Goal: Register for event/course

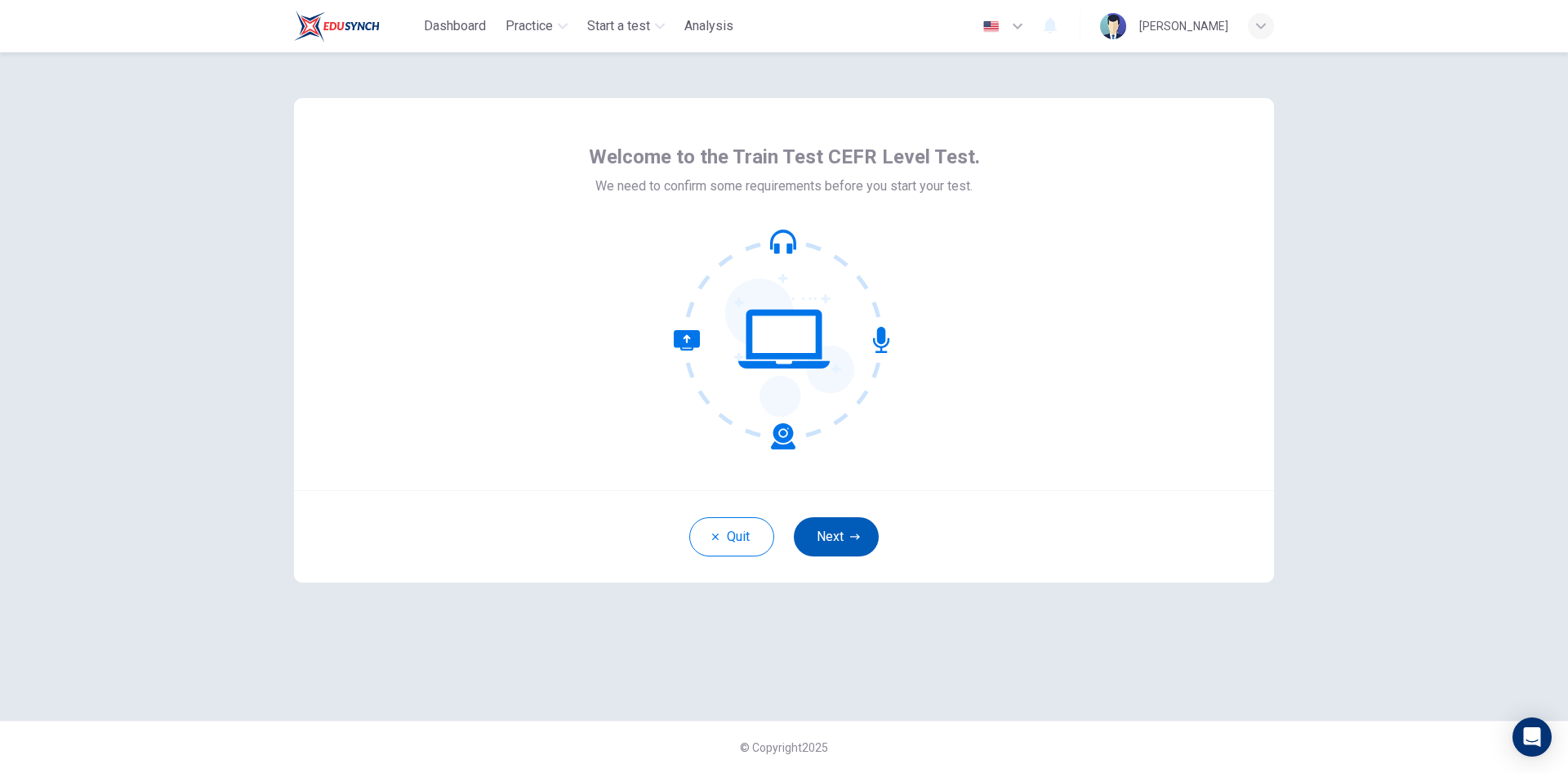
click at [813, 537] on button "Next" at bounding box center [836, 536] width 85 height 39
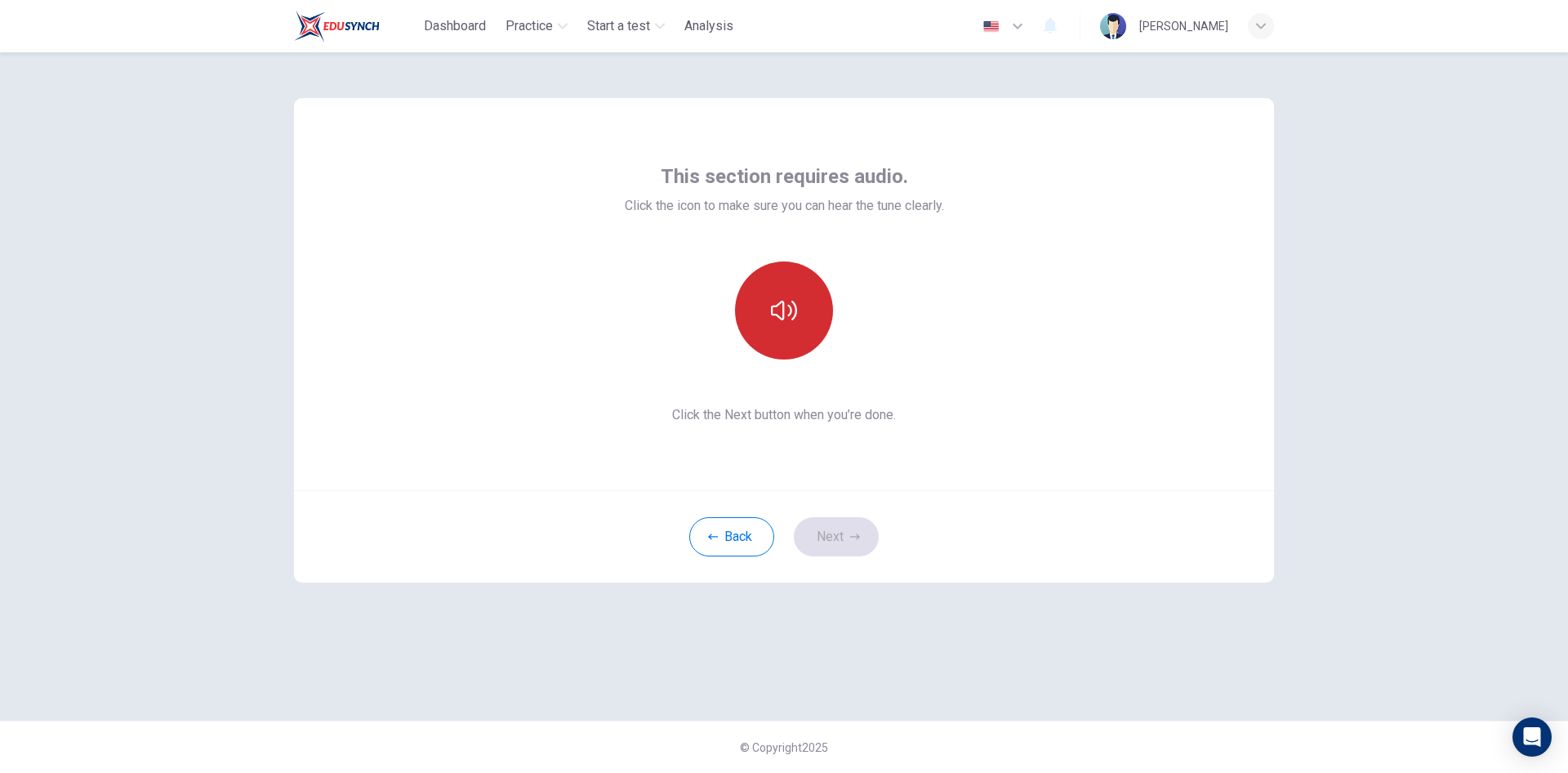
click at [778, 332] on button "button" at bounding box center [784, 310] width 98 height 98
click at [860, 530] on button "Next" at bounding box center [836, 536] width 85 height 39
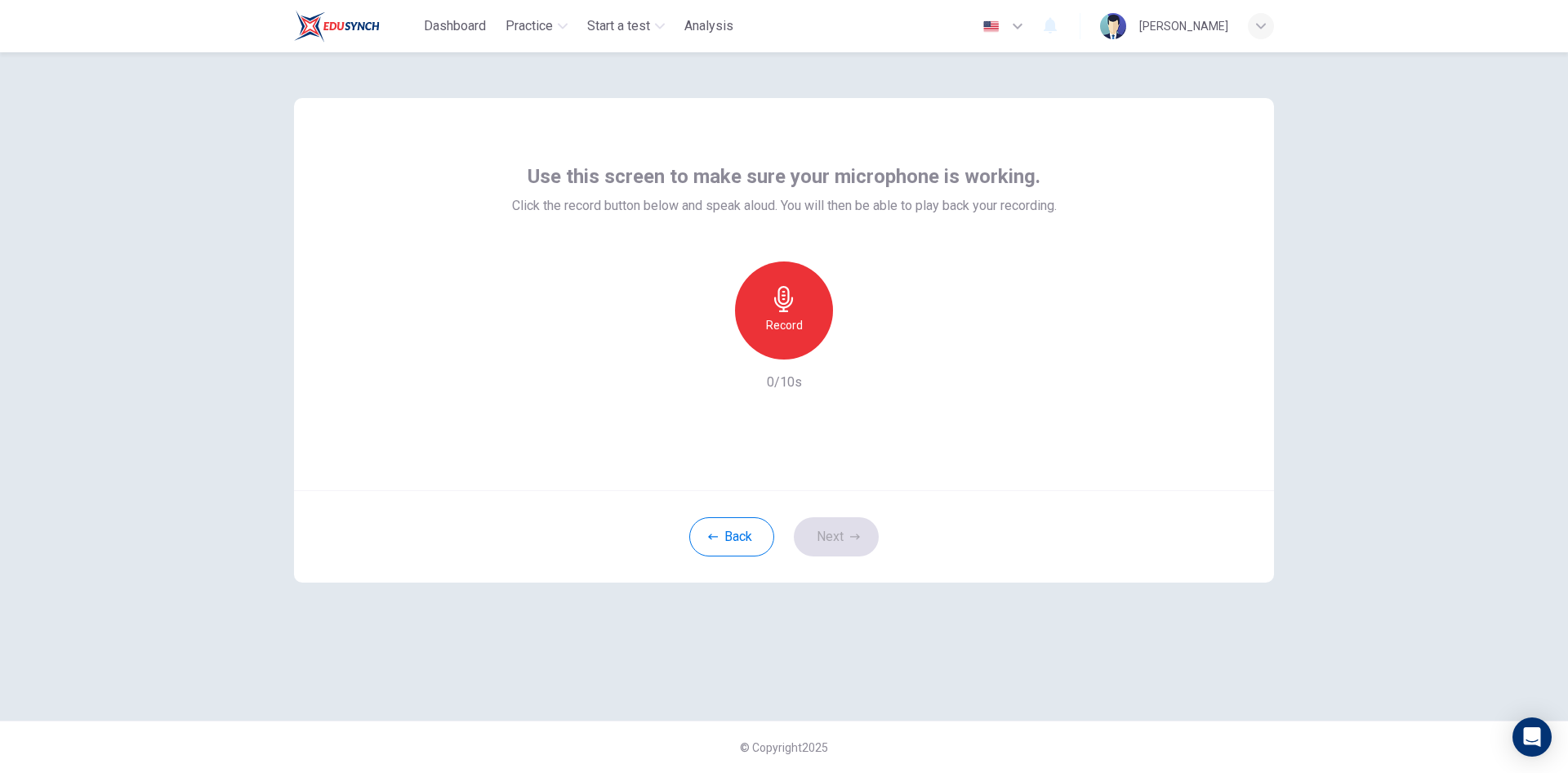
click at [778, 308] on icon "button" at bounding box center [784, 299] width 27 height 27
click at [792, 336] on div "Stop" at bounding box center [784, 310] width 98 height 98
click at [861, 345] on icon "button" at bounding box center [859, 346] width 17 height 17
click at [845, 528] on button "Next" at bounding box center [836, 536] width 85 height 39
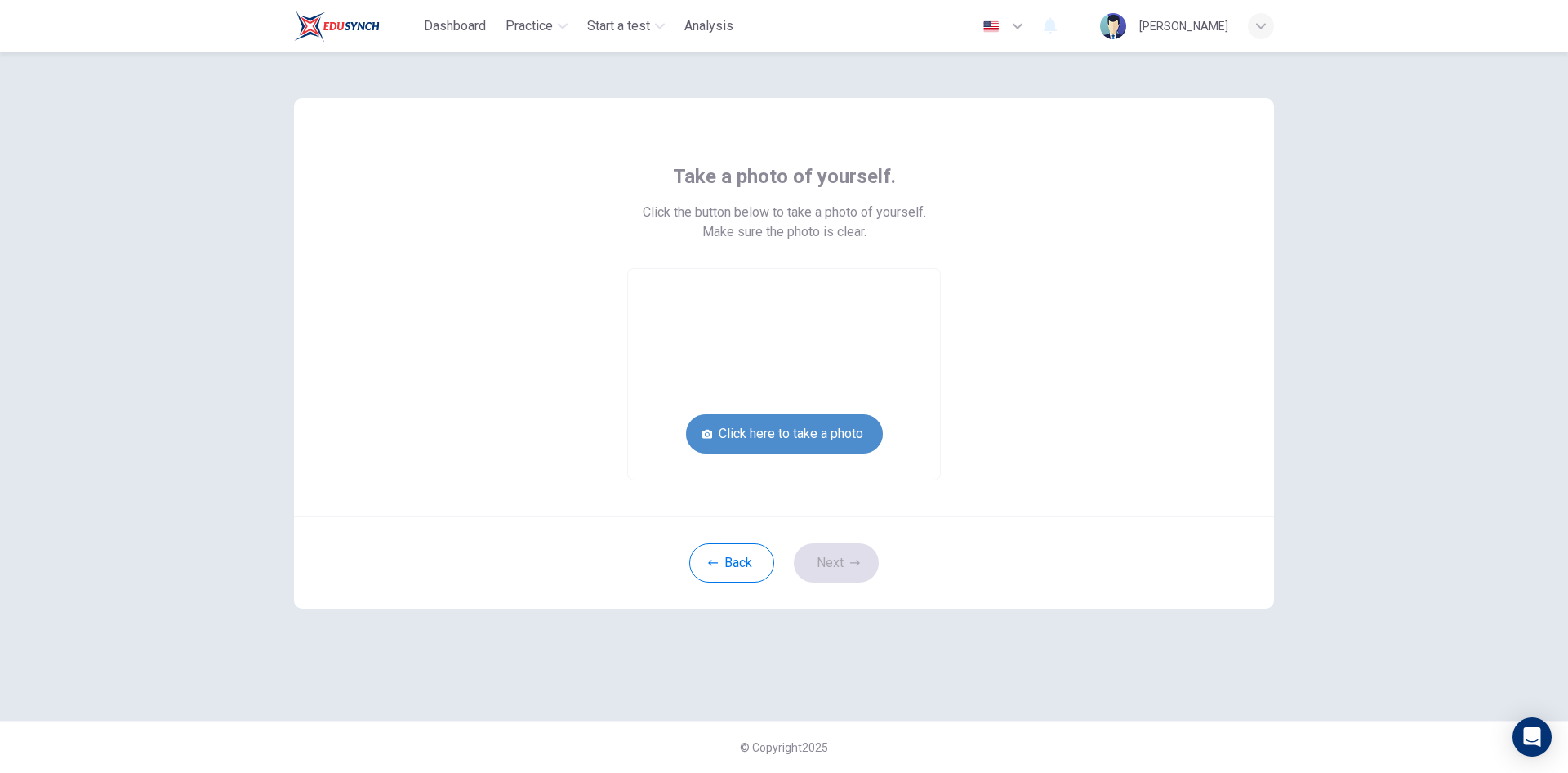
click at [760, 427] on button "Click here to take a photo" at bounding box center [784, 433] width 197 height 39
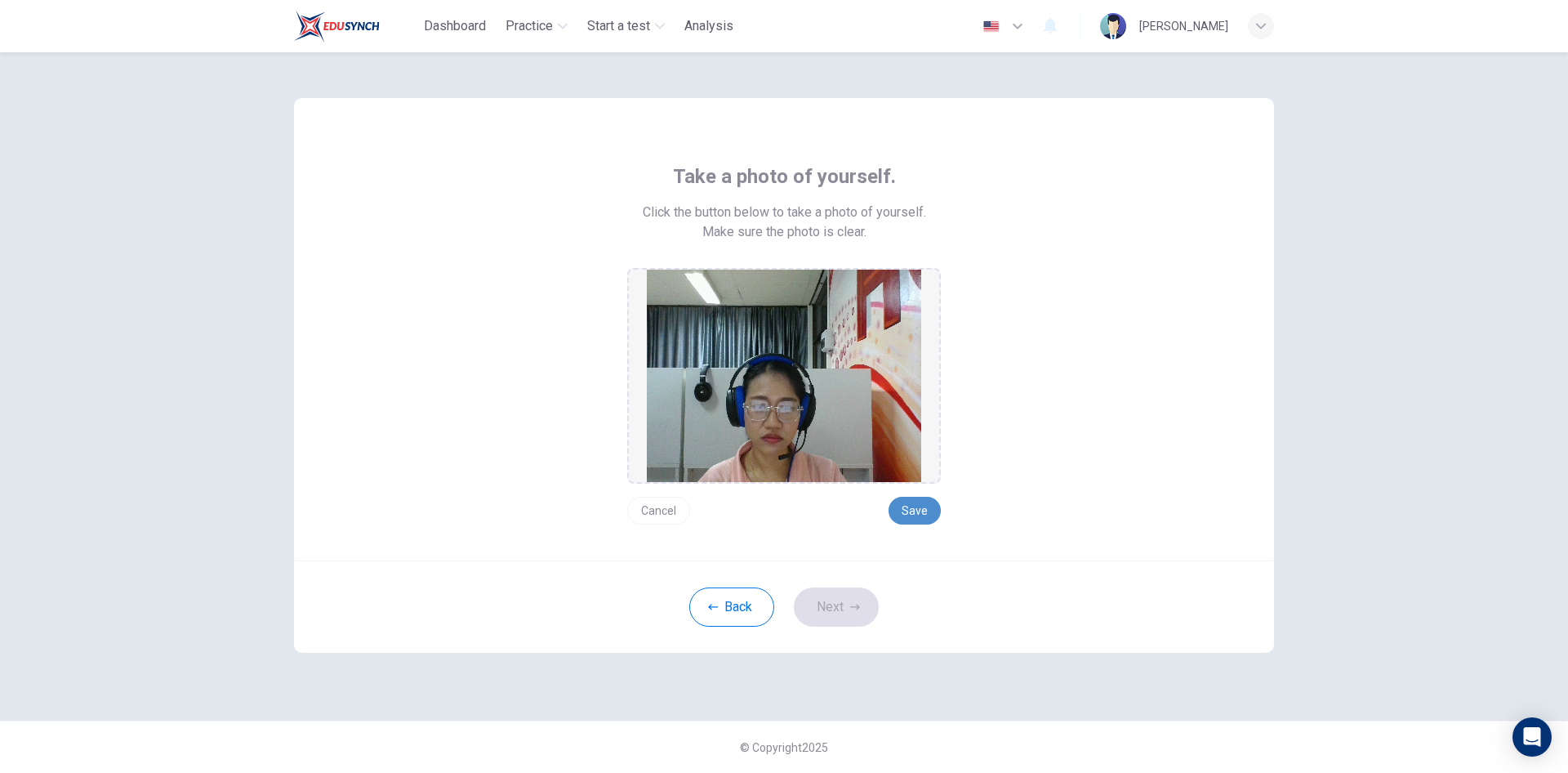
click at [924, 503] on button "Save" at bounding box center [914, 510] width 52 height 28
click at [917, 504] on button "Save" at bounding box center [914, 510] width 52 height 28
click at [847, 599] on button "Next" at bounding box center [836, 606] width 85 height 39
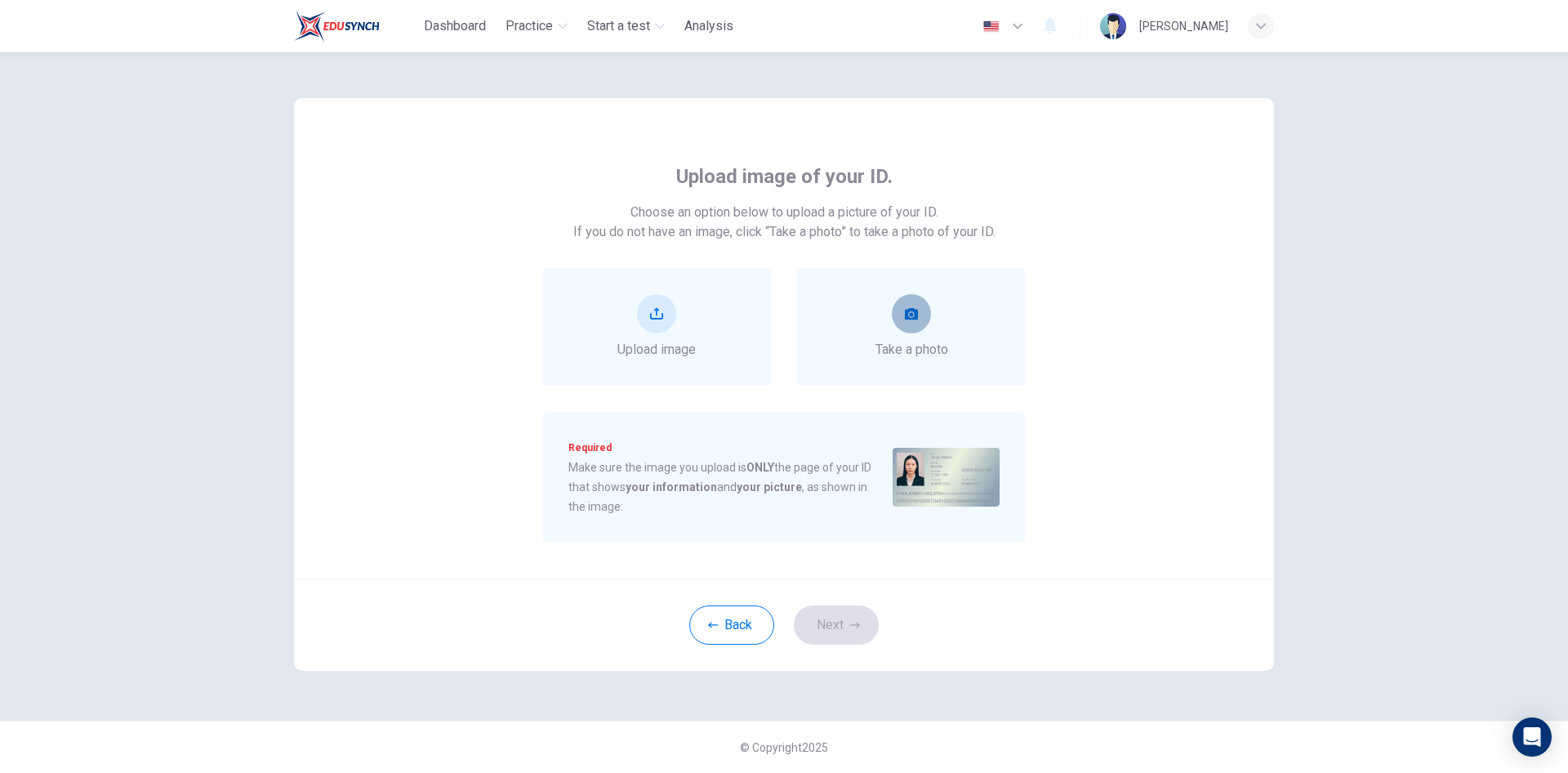
click at [899, 325] on button "take photo" at bounding box center [911, 313] width 39 height 39
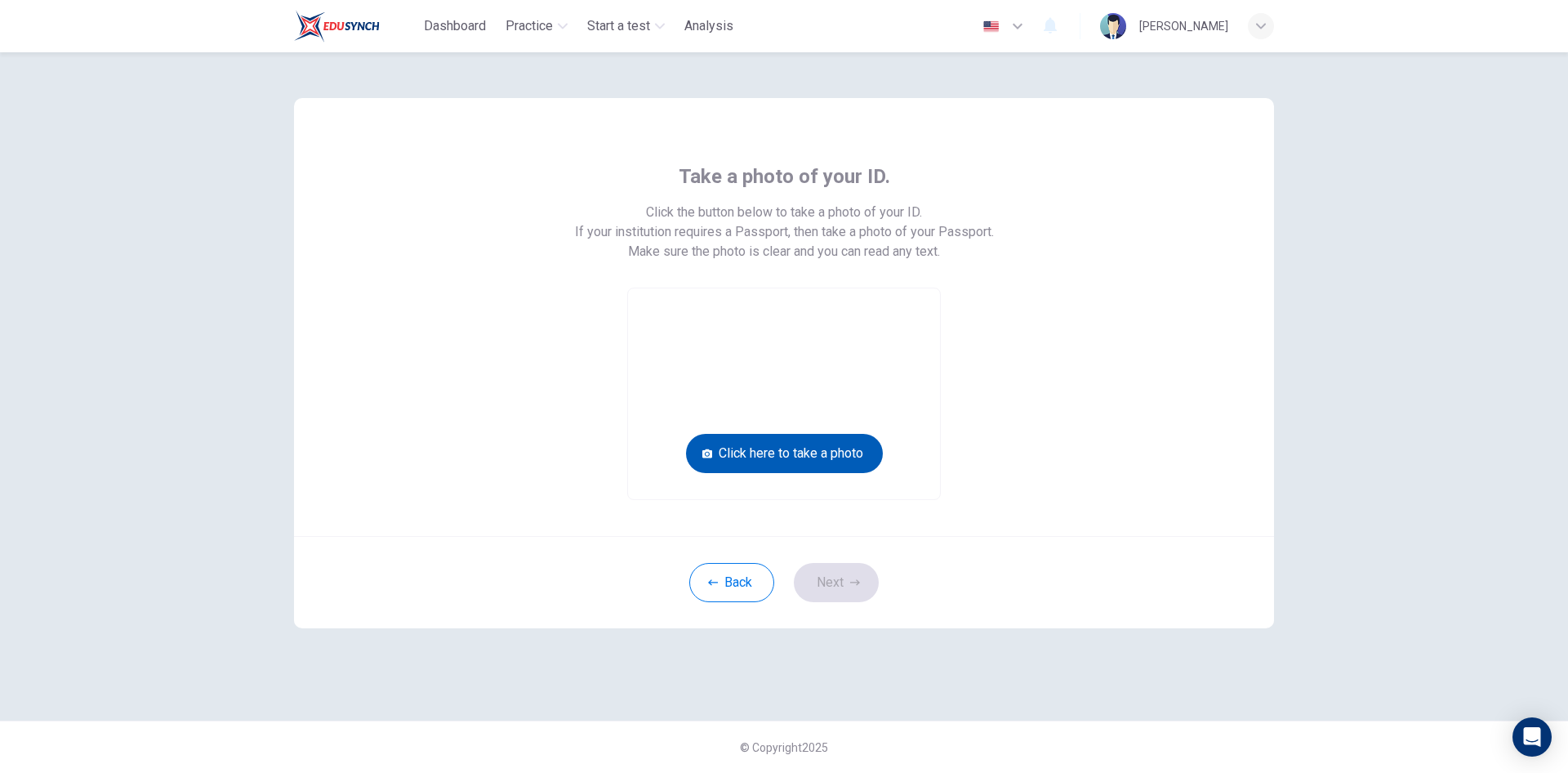
click at [794, 446] on button "Click here to take a photo" at bounding box center [784, 453] width 197 height 39
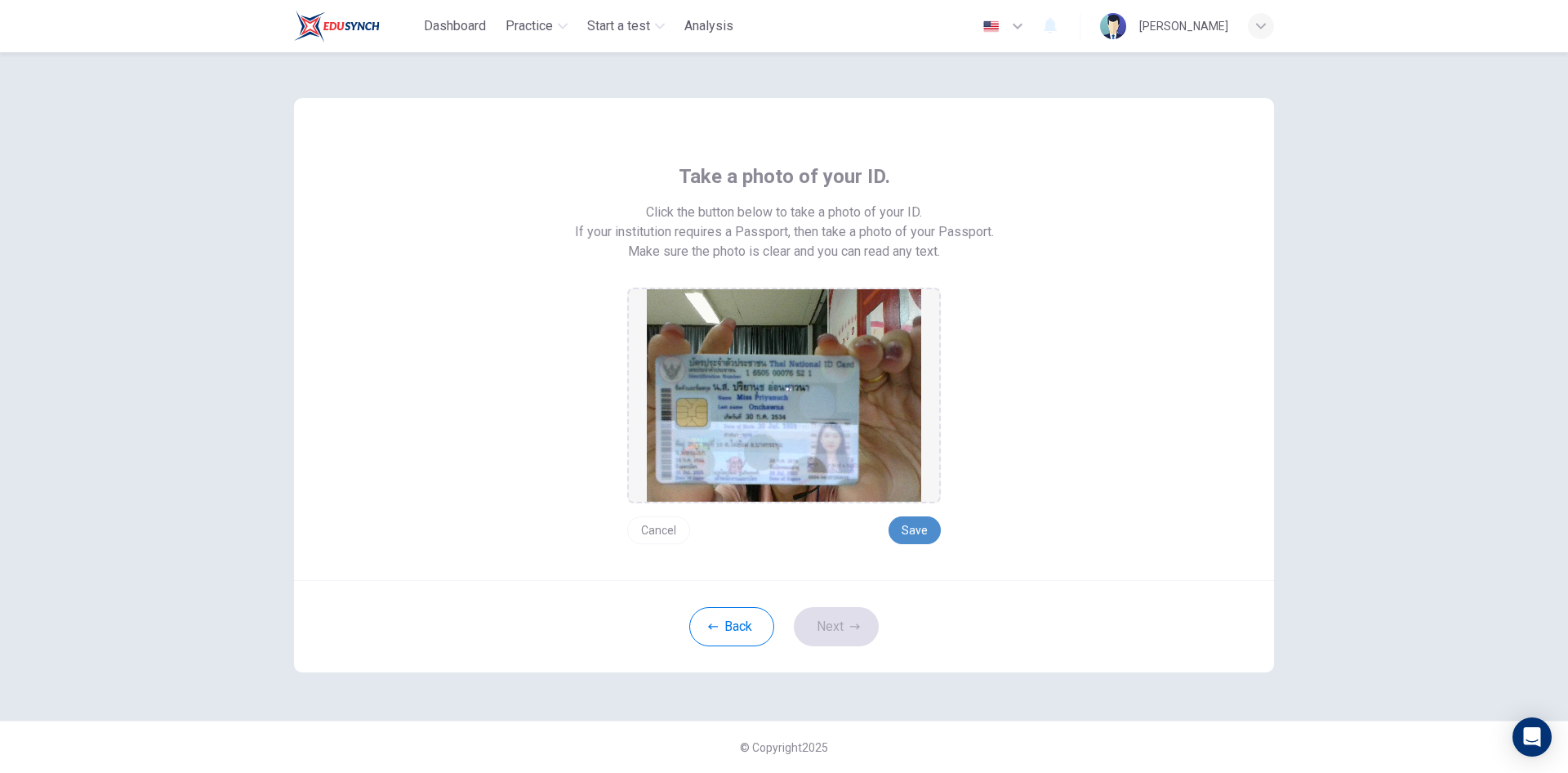
click at [922, 534] on button "Save" at bounding box center [914, 530] width 52 height 28
click at [855, 632] on button "Next" at bounding box center [836, 626] width 85 height 39
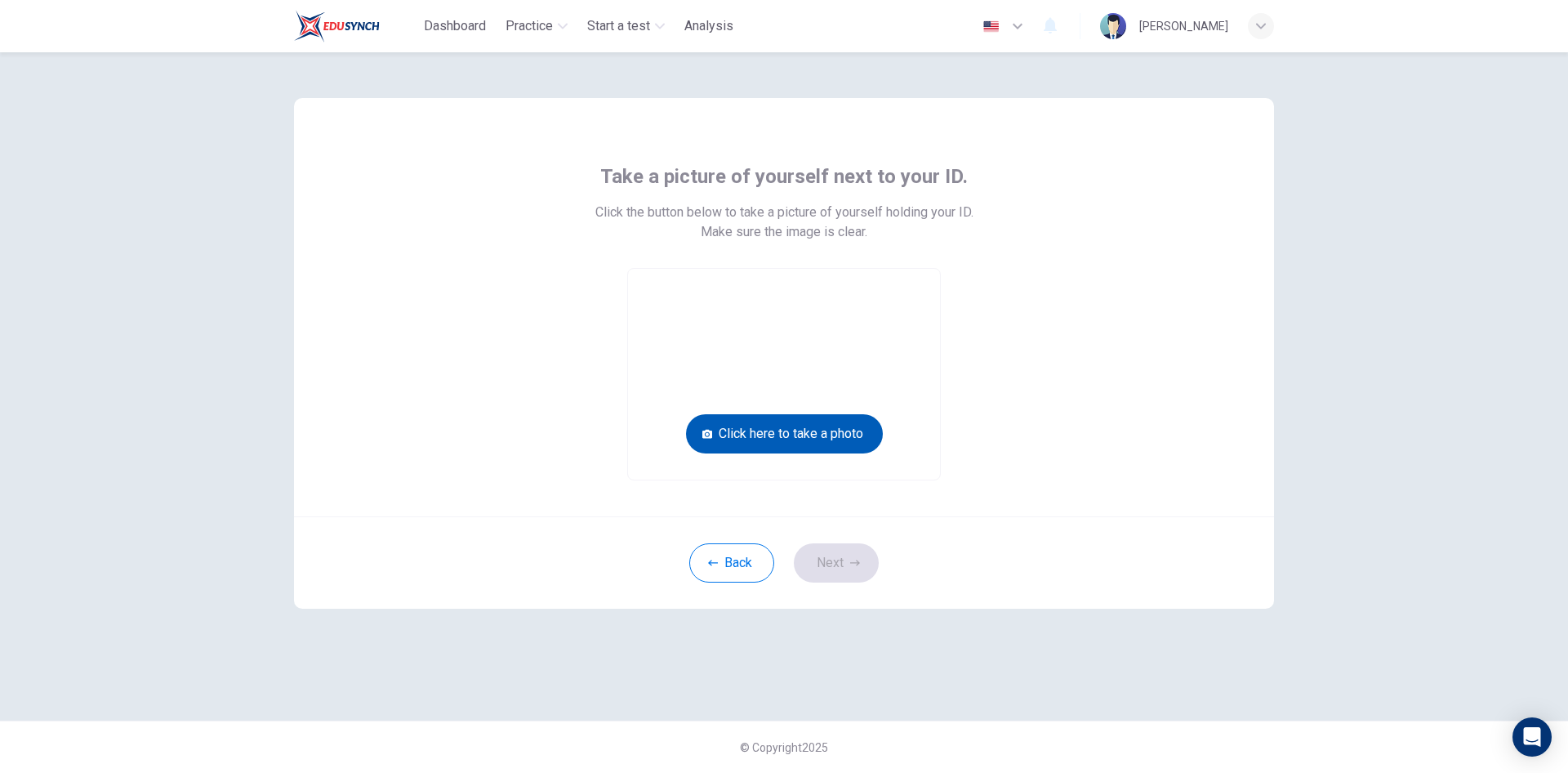
click at [809, 436] on button "Click here to take a photo" at bounding box center [784, 433] width 197 height 39
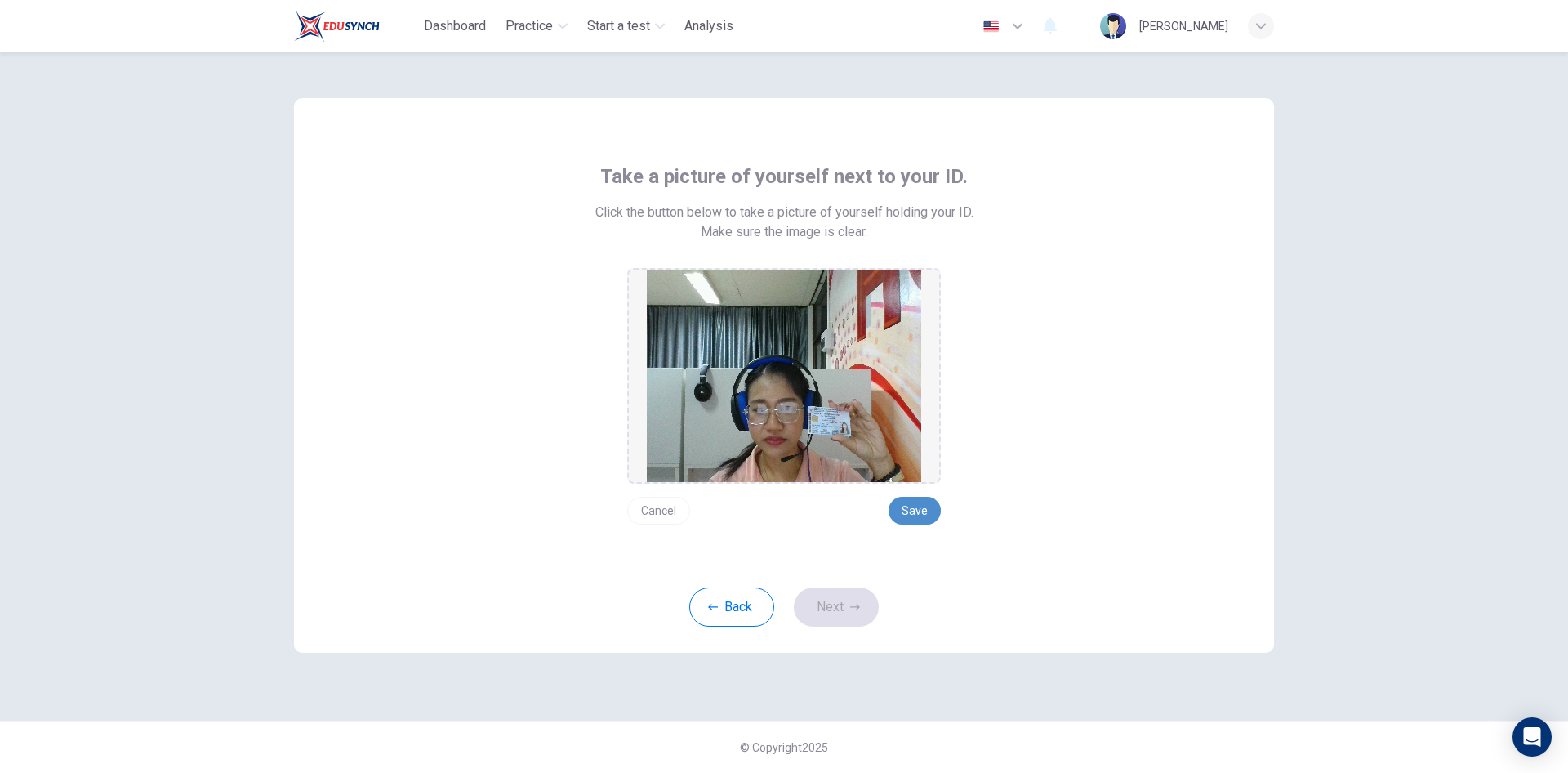
click at [915, 515] on button "Save" at bounding box center [914, 510] width 52 height 28
click at [850, 606] on icon "button" at bounding box center [855, 607] width 10 height 10
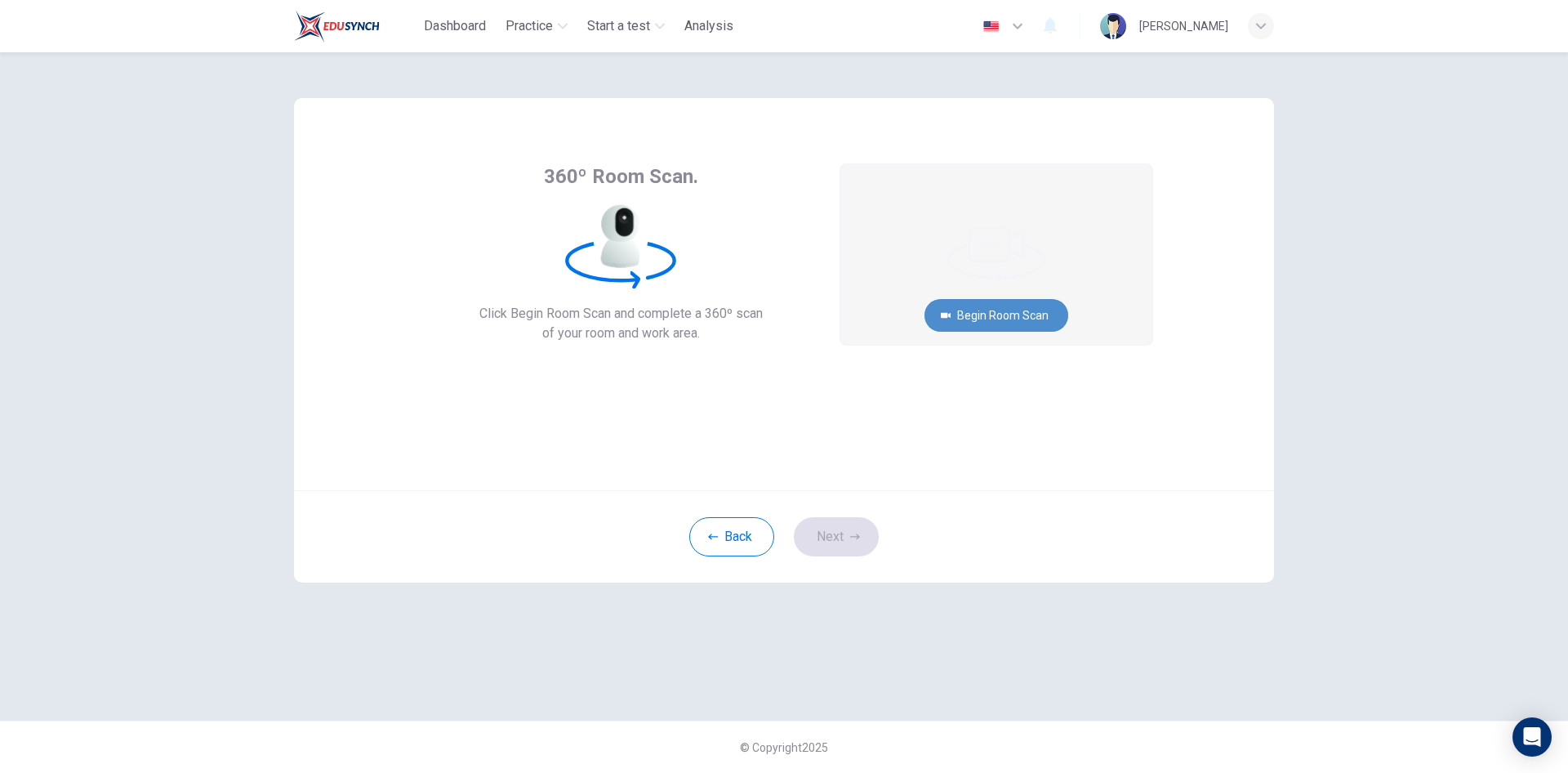
click at [995, 318] on button "Begin Room Scan" at bounding box center [996, 315] width 144 height 32
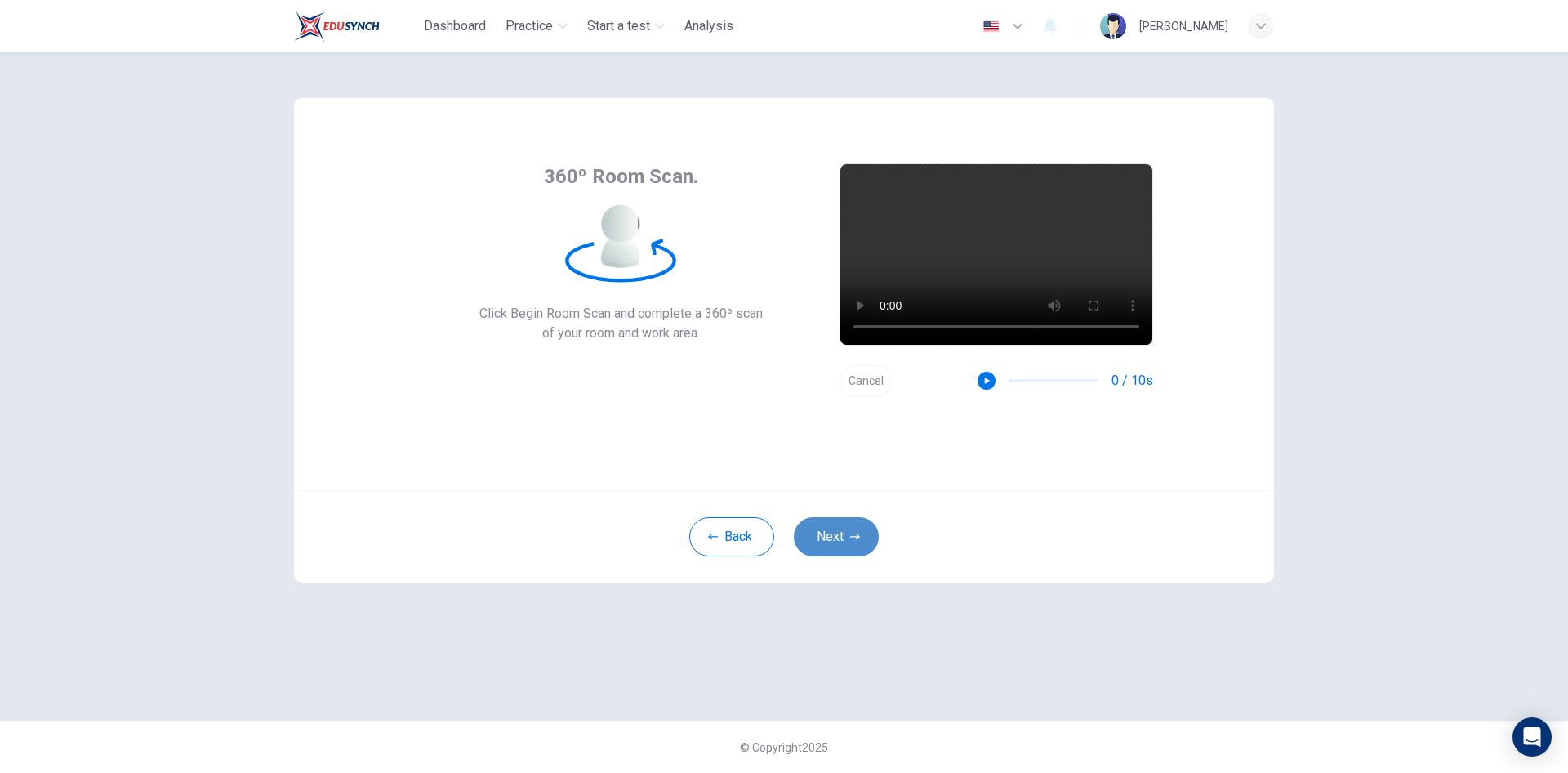
click at [836, 529] on button "Next" at bounding box center [836, 536] width 85 height 39
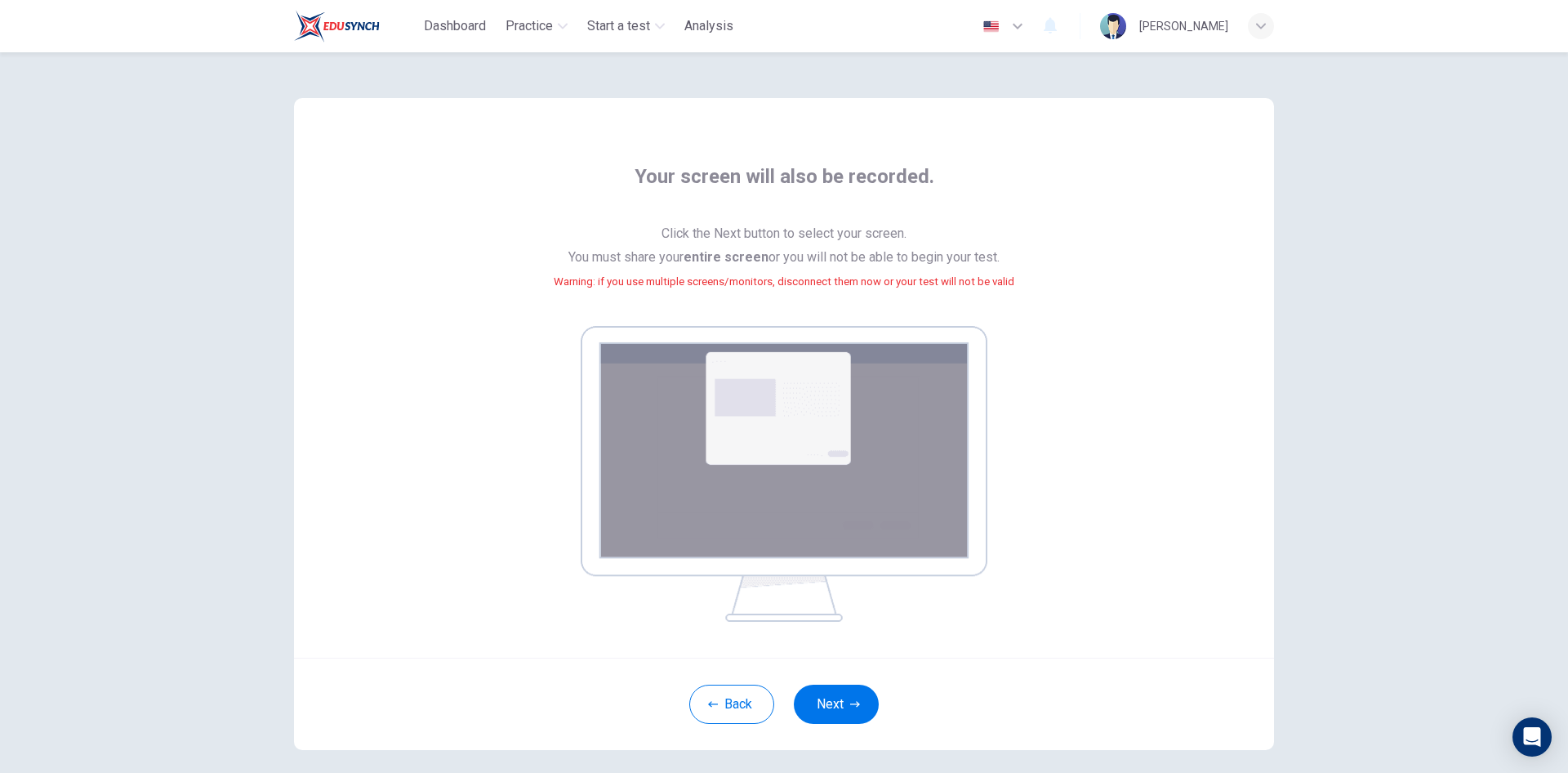
click at [814, 456] on img at bounding box center [784, 473] width 407 height 296
click at [823, 698] on button "Next" at bounding box center [836, 703] width 85 height 39
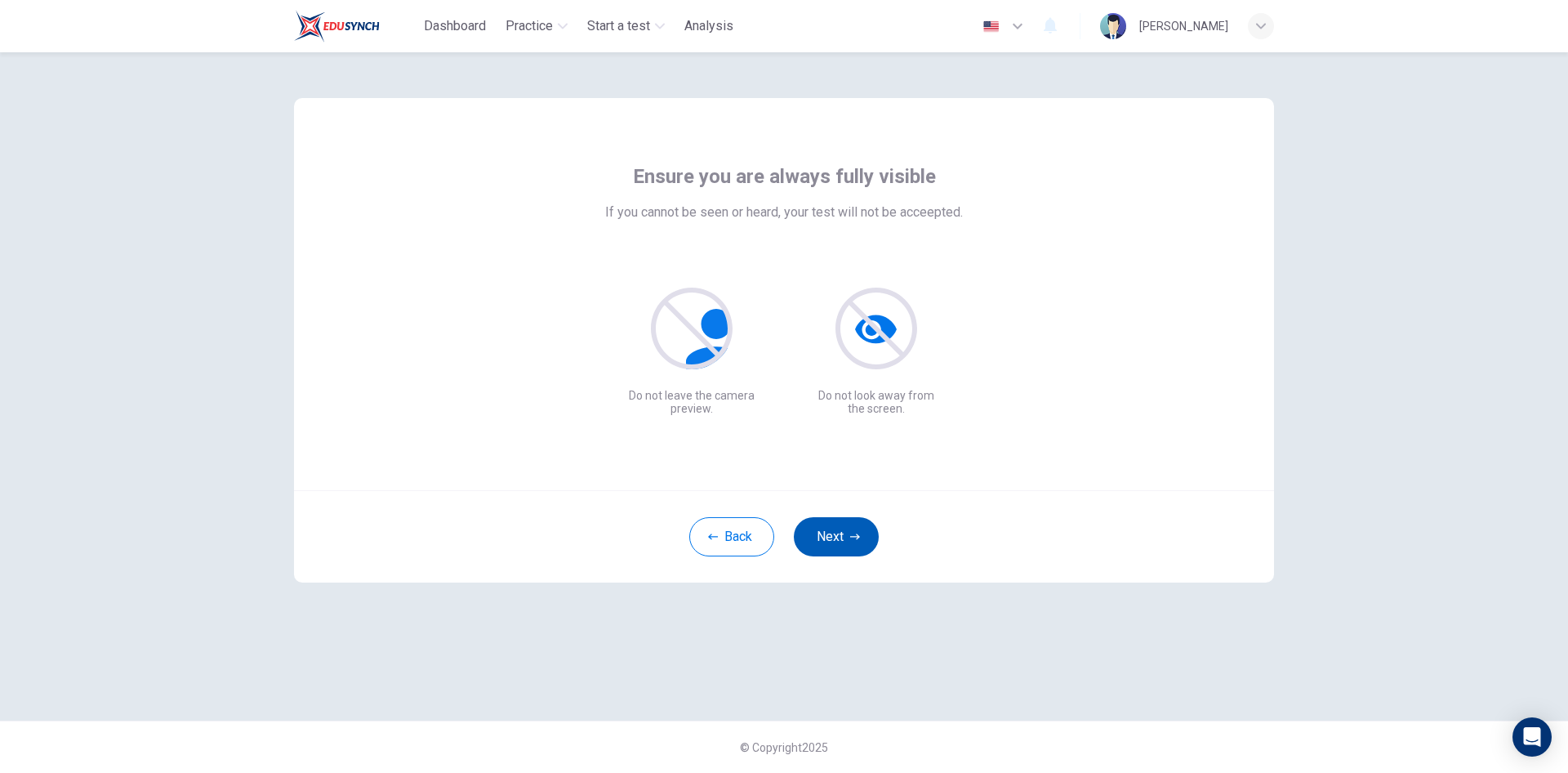
click at [855, 536] on icon "button" at bounding box center [855, 537] width 10 height 10
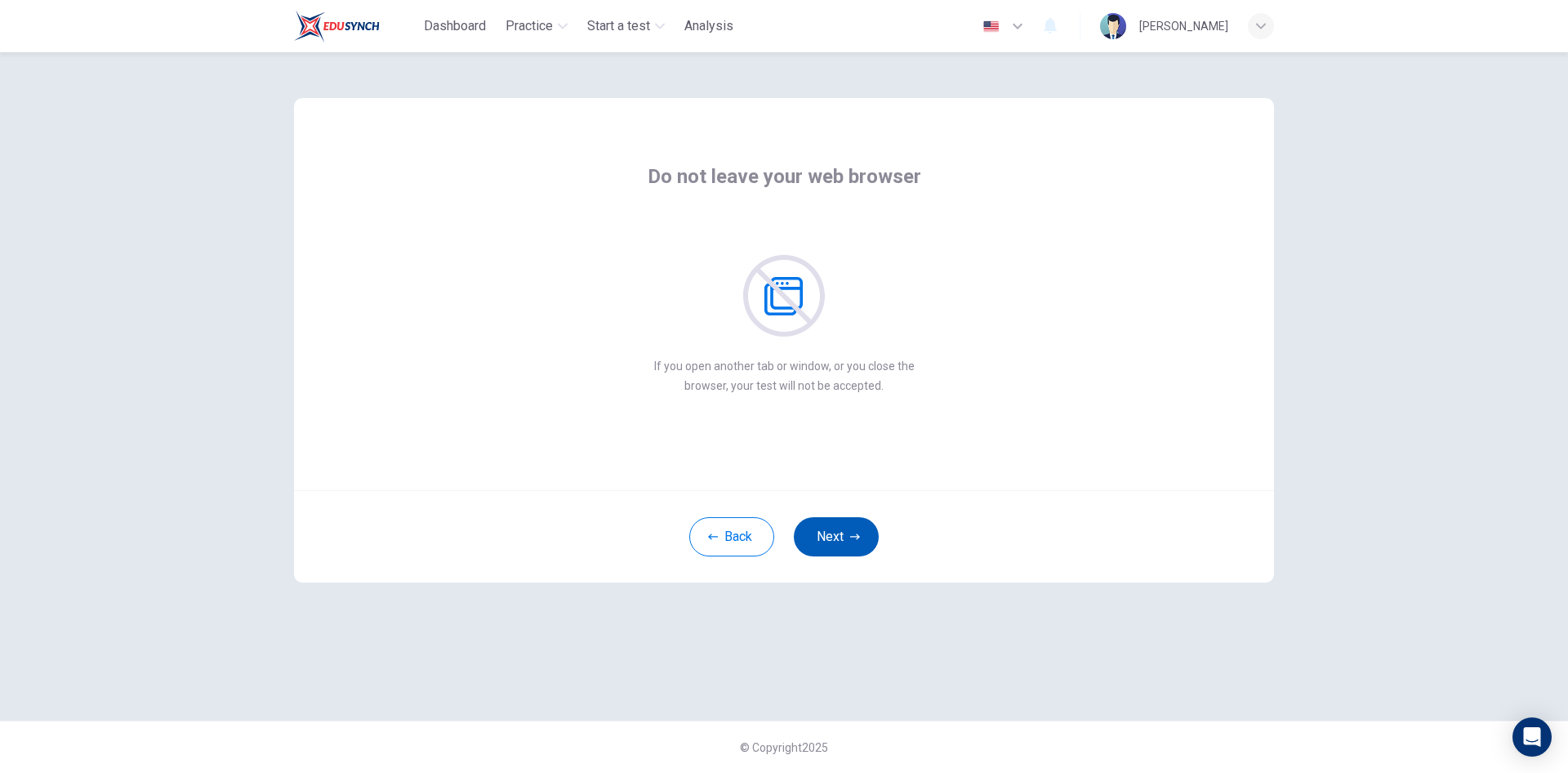
click at [852, 537] on icon "button" at bounding box center [855, 536] width 10 height 6
click at [865, 533] on button "Next" at bounding box center [836, 536] width 85 height 39
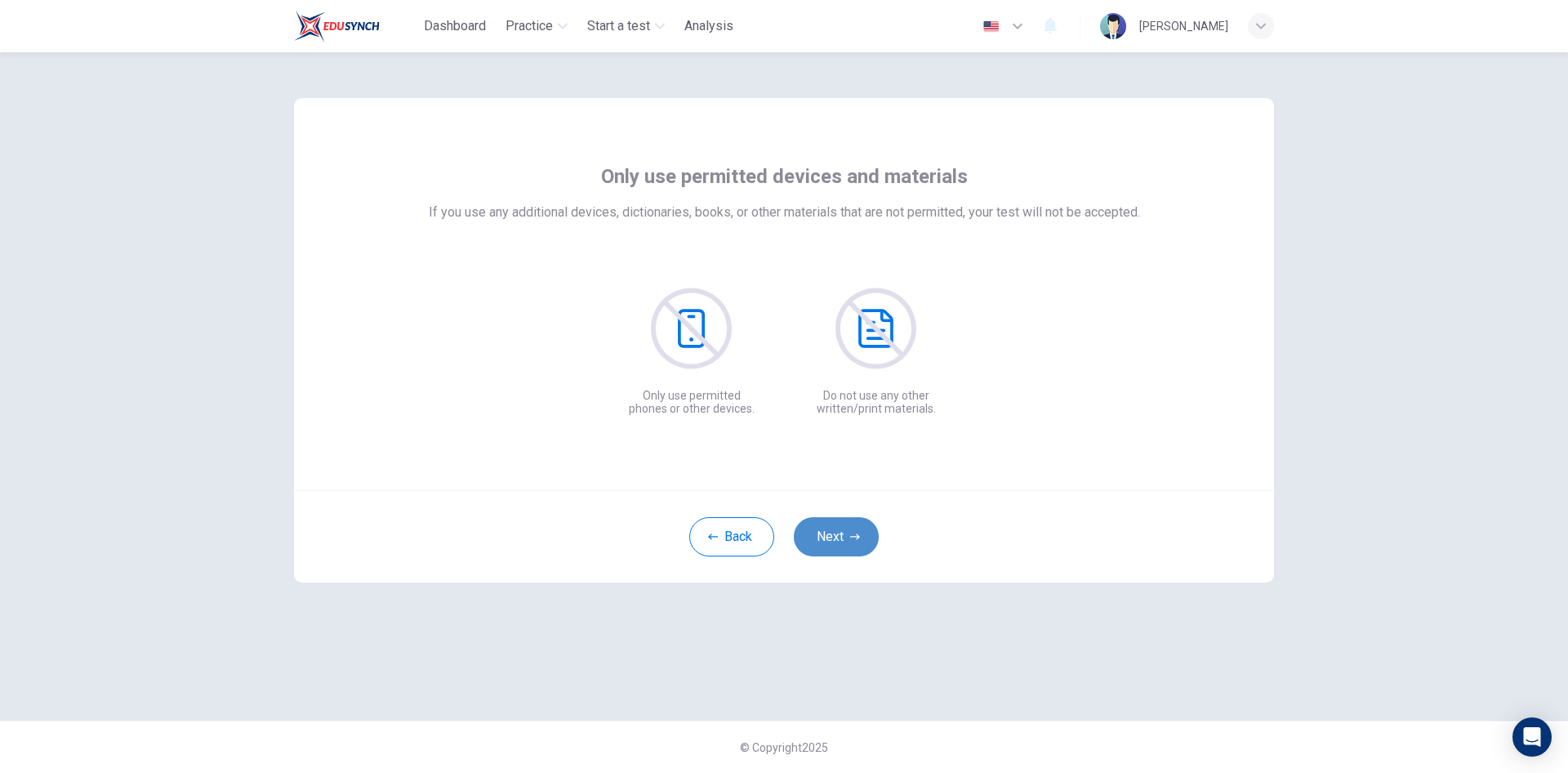
click at [865, 533] on button "Next" at bounding box center [836, 536] width 85 height 39
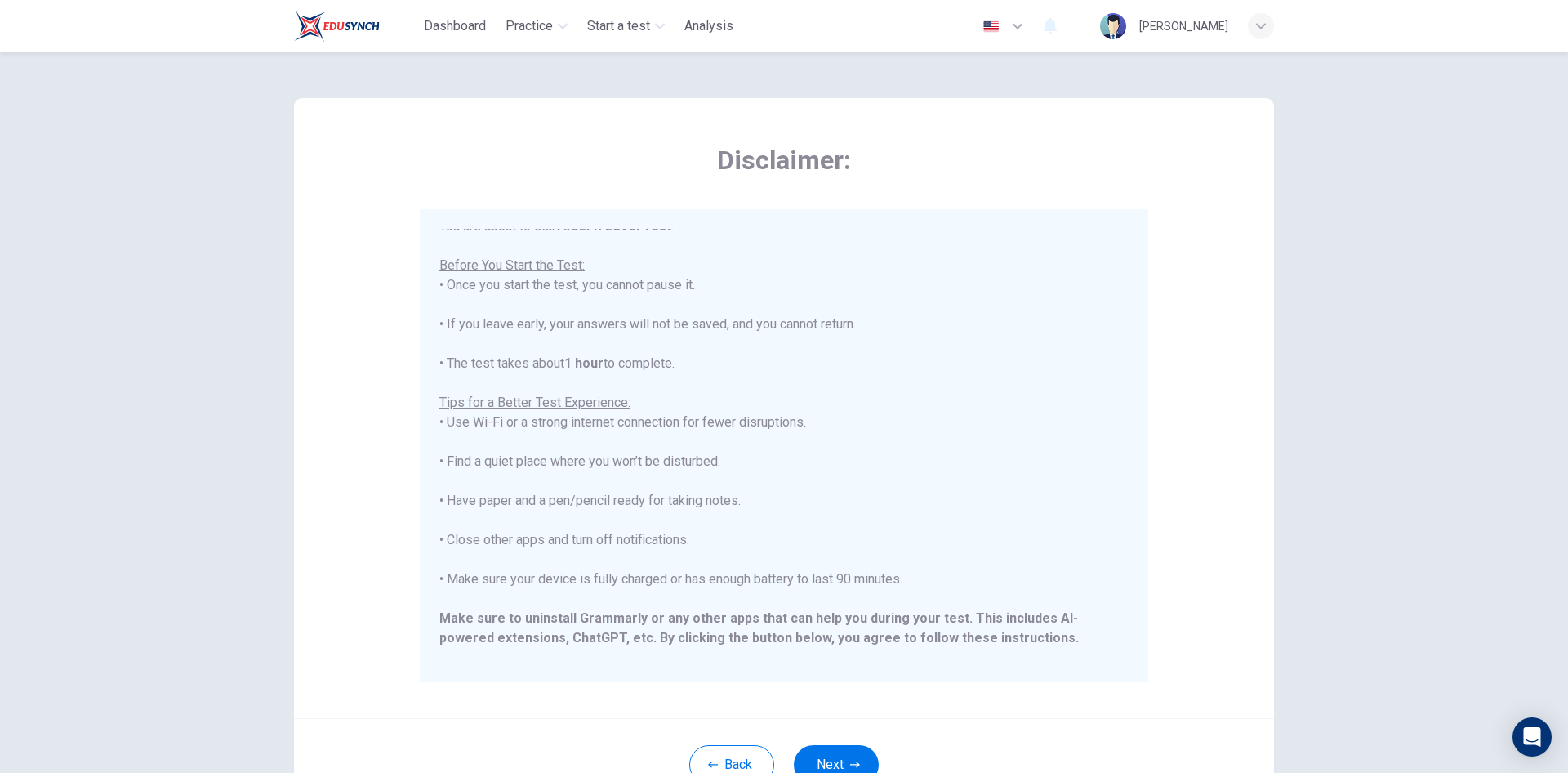
scroll to position [156, 0]
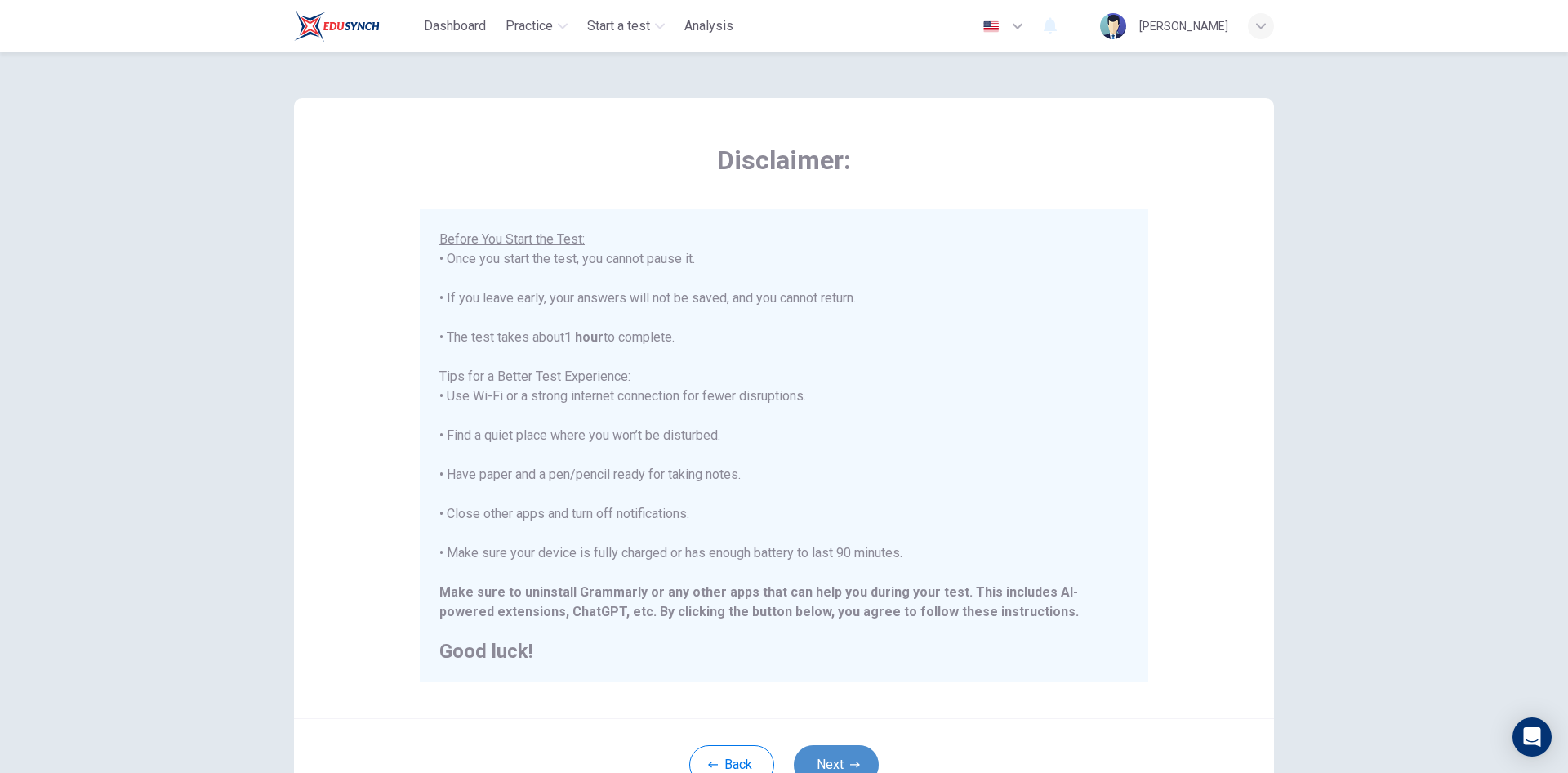
click at [844, 763] on button "Next" at bounding box center [836, 764] width 85 height 39
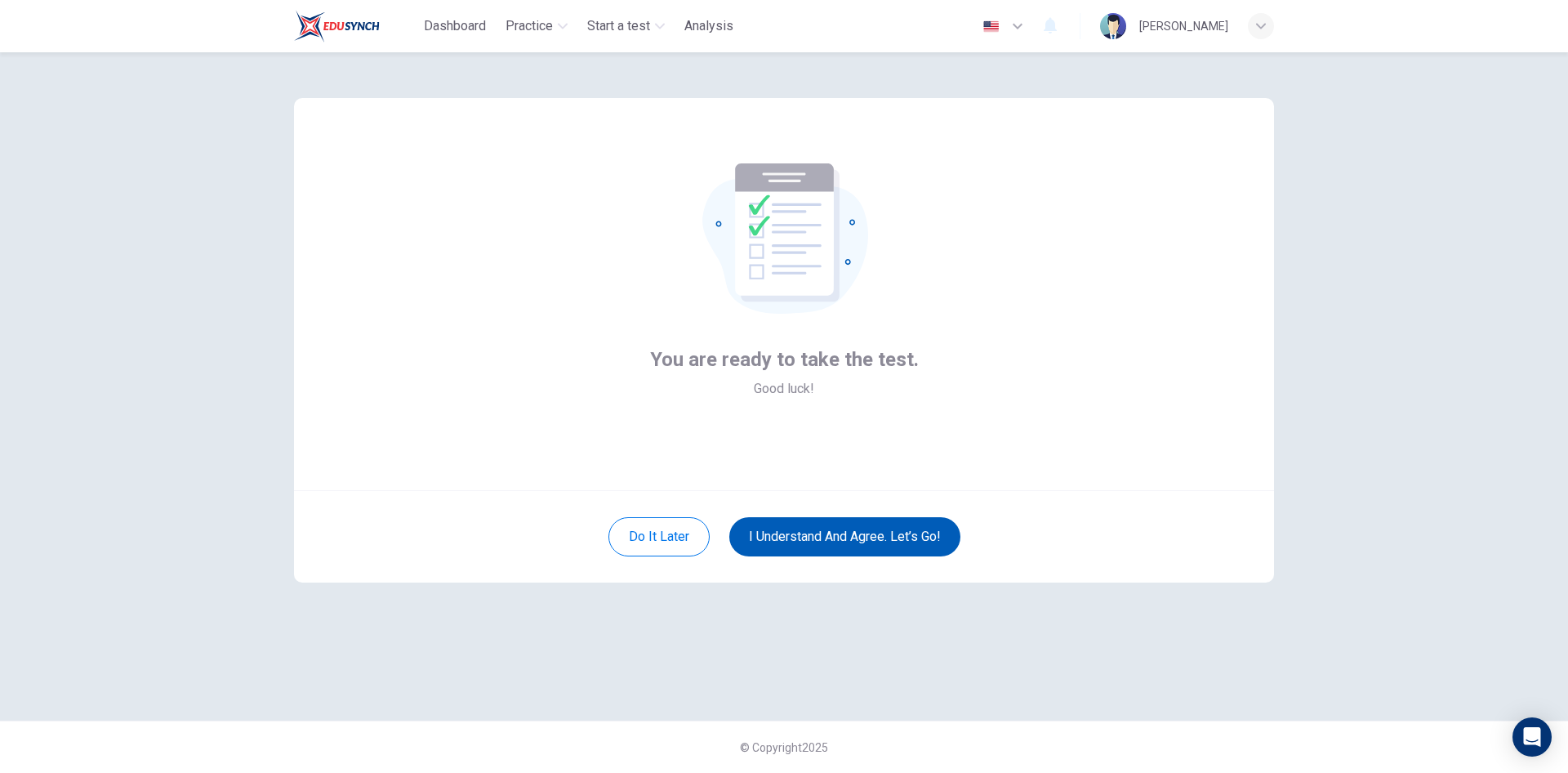
click at [819, 538] on button "I understand and agree. Let’s go!" at bounding box center [844, 536] width 231 height 39
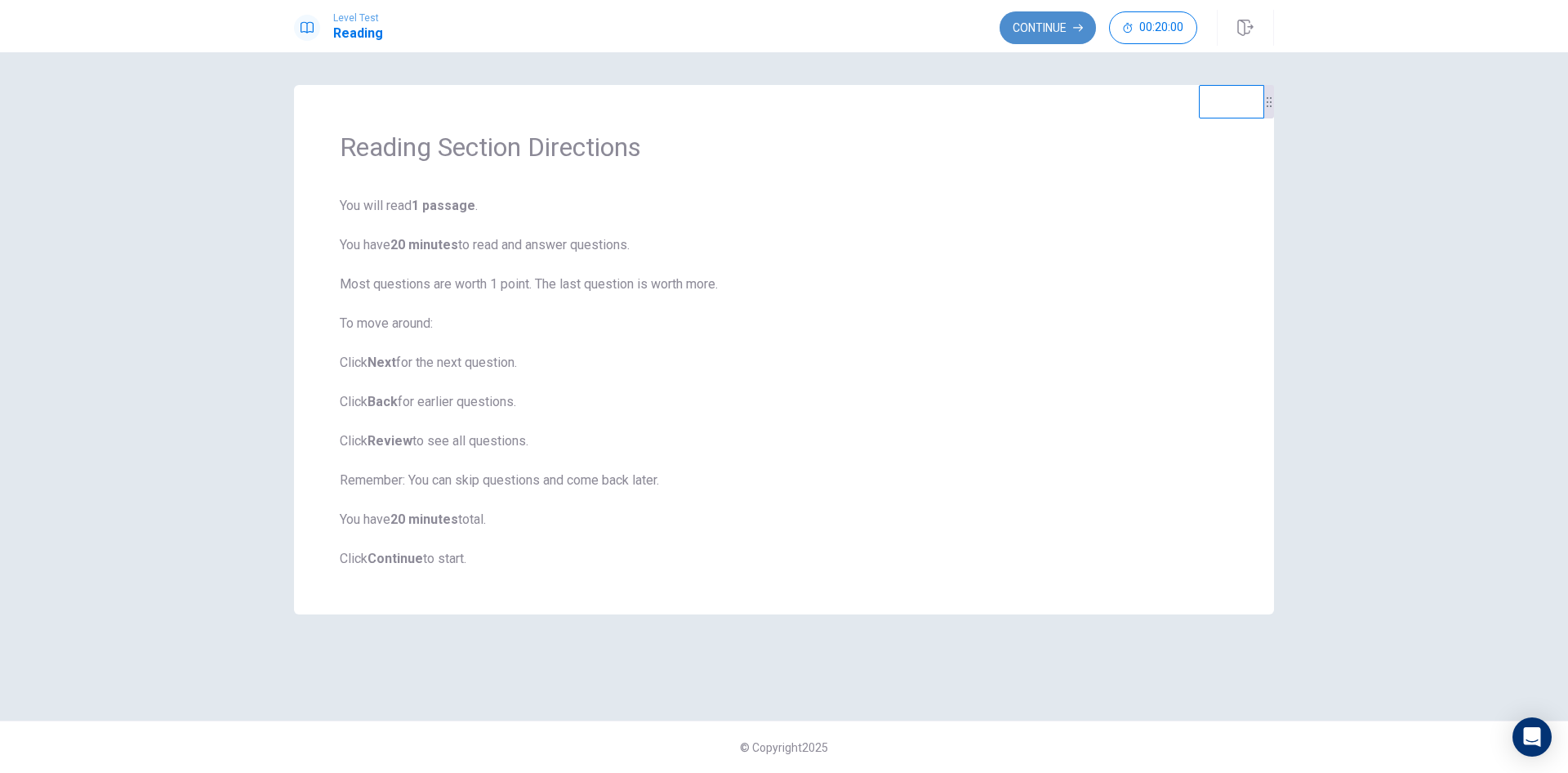
click at [1029, 23] on button "Continue" at bounding box center [1048, 27] width 96 height 32
